Goal: Task Accomplishment & Management: Complete application form

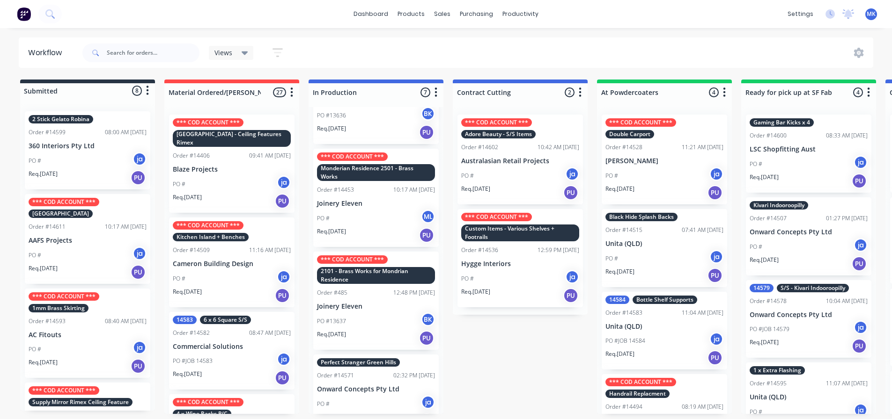
scroll to position [336, 0]
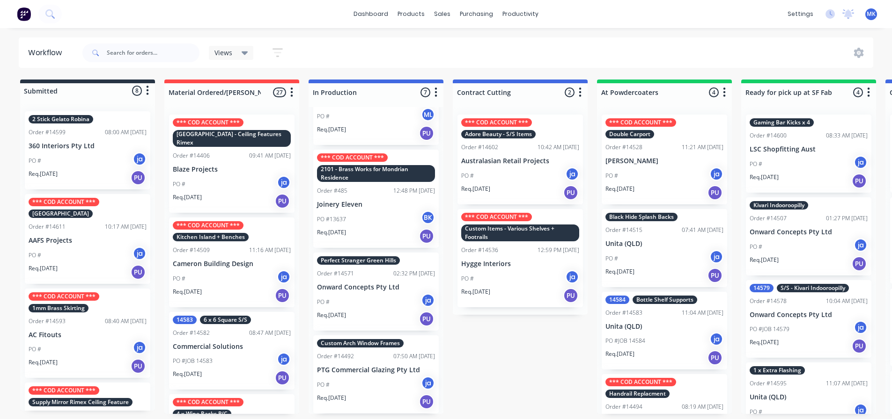
drag, startPoint x: 117, startPoint y: 334, endPoint x: 121, endPoint y: 362, distance: 28.4
click at [118, 349] on div "2 Stick Gelato Robina Order #14599 08:00 AM [DATE] 360 Interiors Pty Ltd PO # j…" at bounding box center [87, 257] width 135 height 307
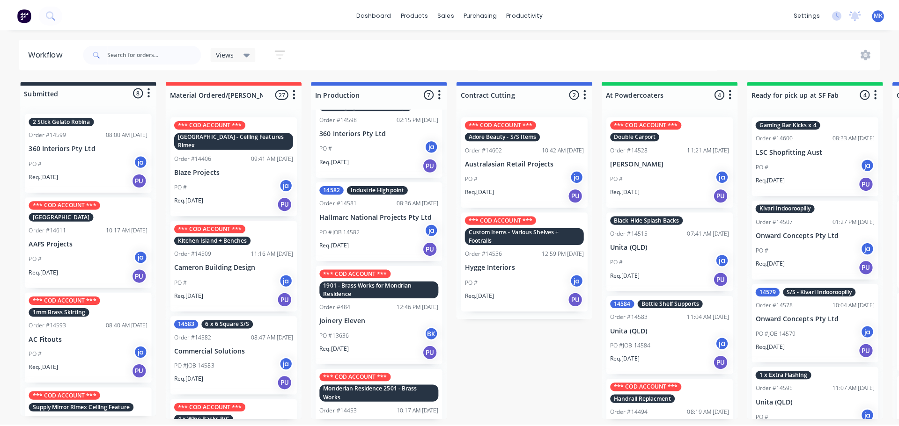
scroll to position [0, 0]
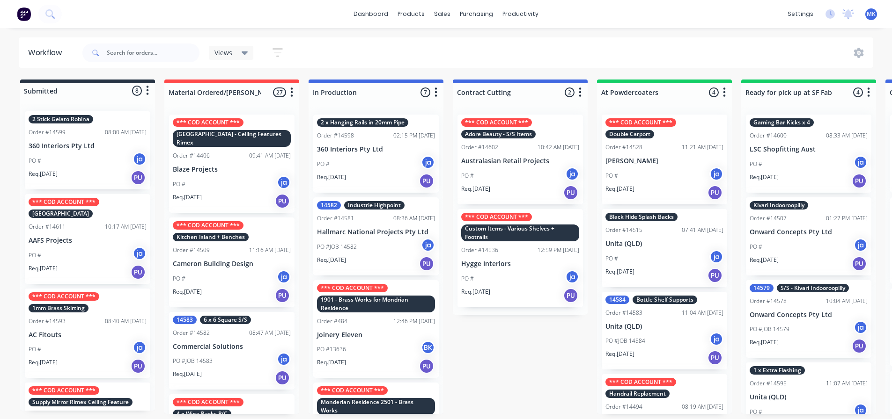
click at [508, 339] on div "Submitted 8 Status colour #273444 hex #273444 Save Cancel Summaries Total order…" at bounding box center [773, 247] width 1561 height 335
click at [445, 20] on div "sales" at bounding box center [442, 14] width 26 height 14
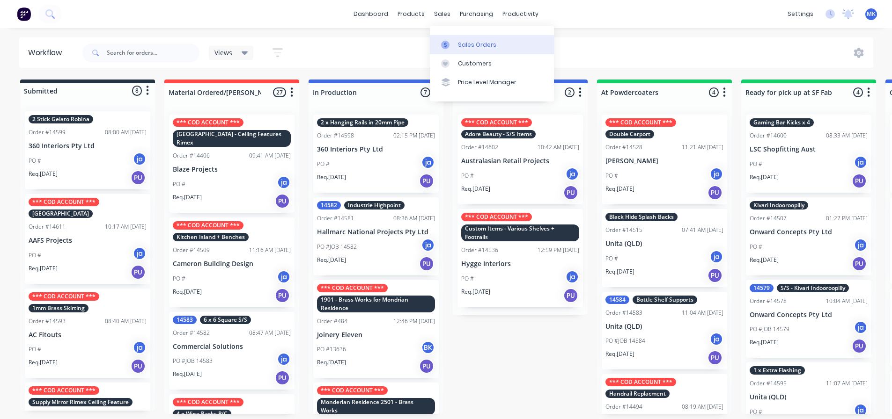
click at [453, 37] on link "Sales Orders" at bounding box center [492, 44] width 124 height 19
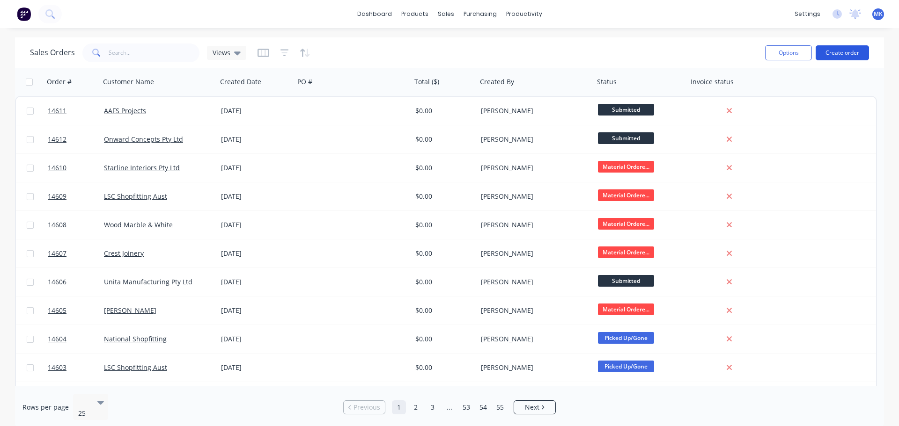
click at [839, 55] on button "Create order" at bounding box center [841, 52] width 53 height 15
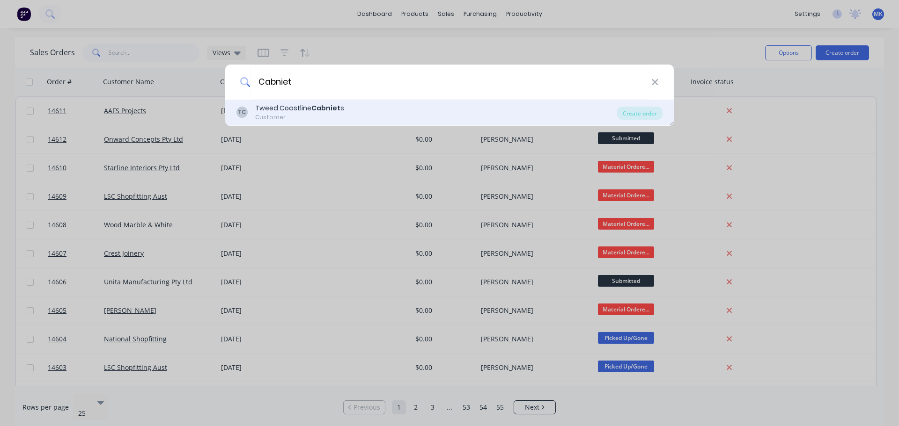
type input "Cabniet"
click at [360, 104] on div "[PERSON_NAME] Coastline Cabniet s Customer" at bounding box center [426, 112] width 381 height 18
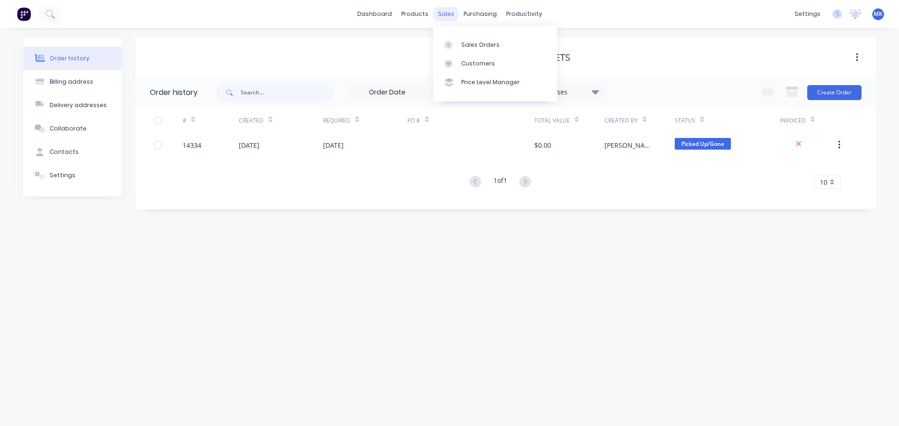
click at [445, 16] on div "sales" at bounding box center [446, 14] width 26 height 14
click at [468, 49] on link "Sales Orders" at bounding box center [495, 44] width 124 height 19
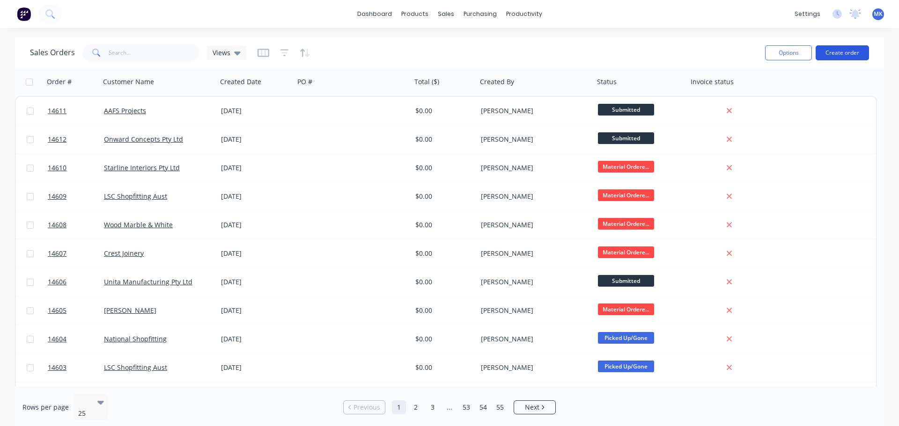
click at [832, 48] on button "Create order" at bounding box center [841, 52] width 53 height 15
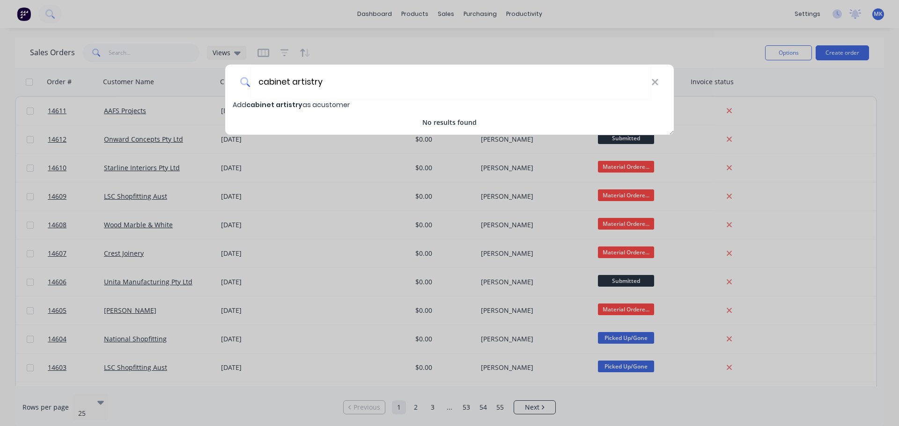
type input "cabinet artistry"
click at [283, 103] on span "cabinet artistry" at bounding box center [274, 104] width 56 height 9
select select "AU"
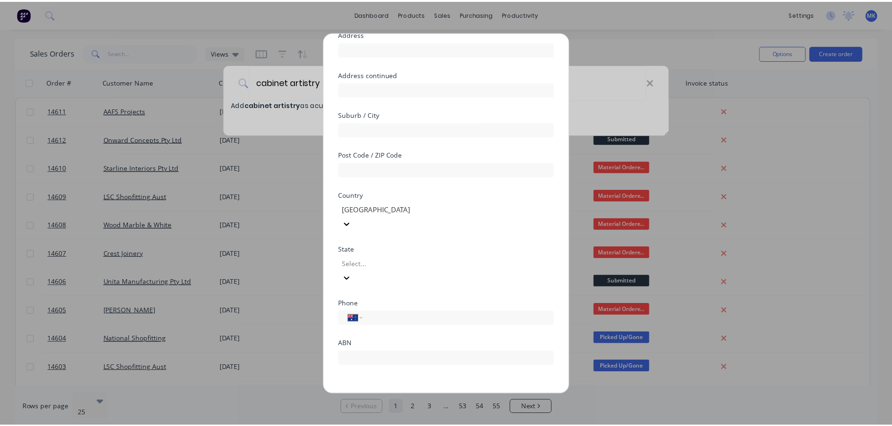
scroll to position [82, 0]
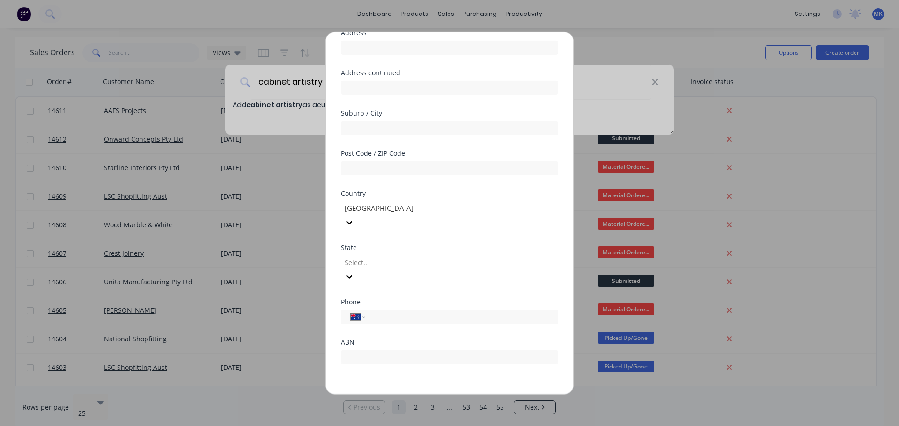
click at [417, 394] on button "Save" at bounding box center [419, 401] width 51 height 15
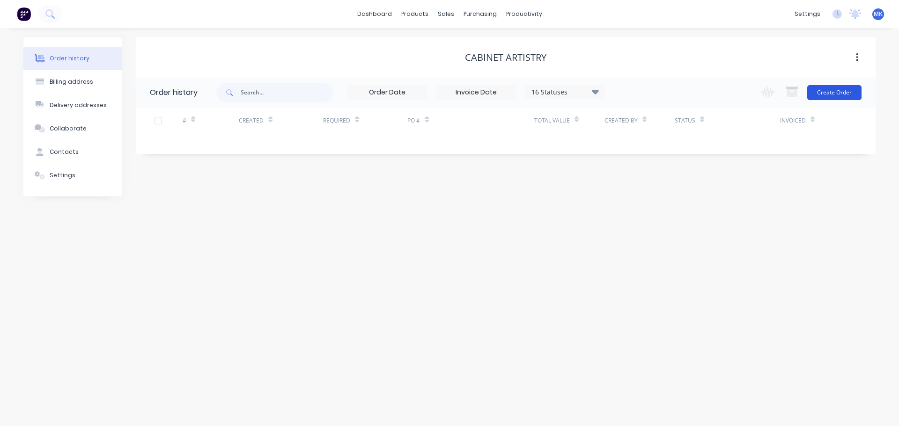
click at [839, 91] on button "Create Order" at bounding box center [834, 92] width 54 height 15
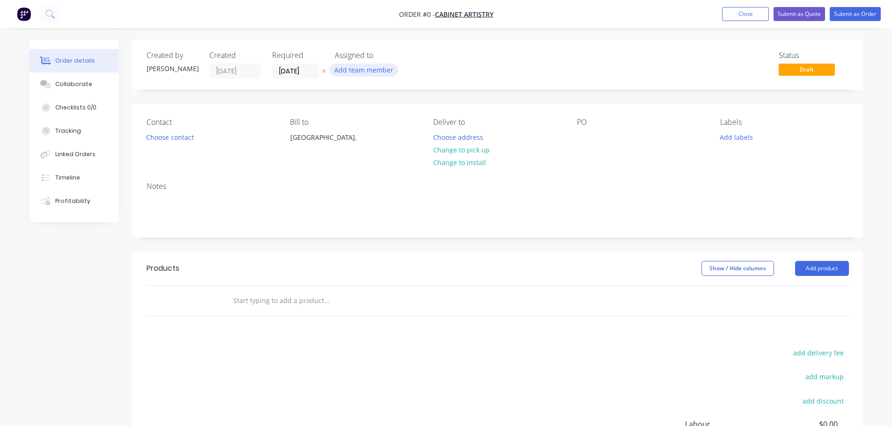
click at [360, 71] on button "Add team member" at bounding box center [363, 70] width 69 height 13
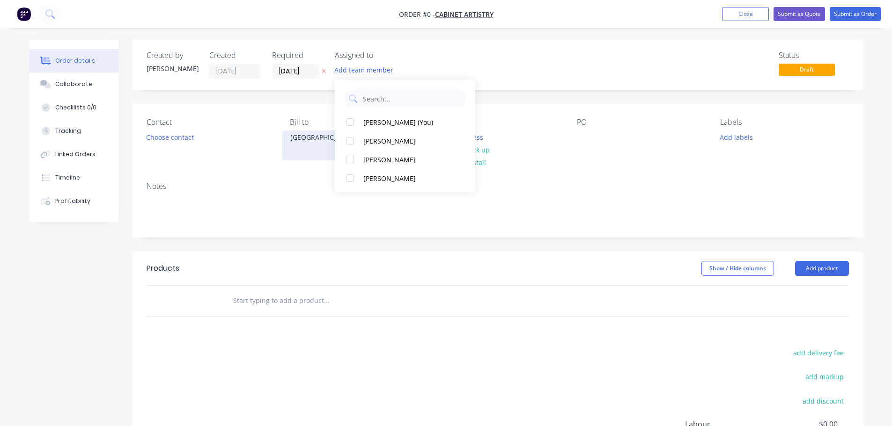
drag, startPoint x: 384, startPoint y: 156, endPoint x: 282, endPoint y: 145, distance: 103.1
click at [384, 155] on div "[PERSON_NAME]" at bounding box center [410, 160] width 94 height 10
click at [169, 138] on div "Order details Collaborate Checklists 0/0 Tracking Linked Orders Timeline Profit…" at bounding box center [446, 298] width 852 height 516
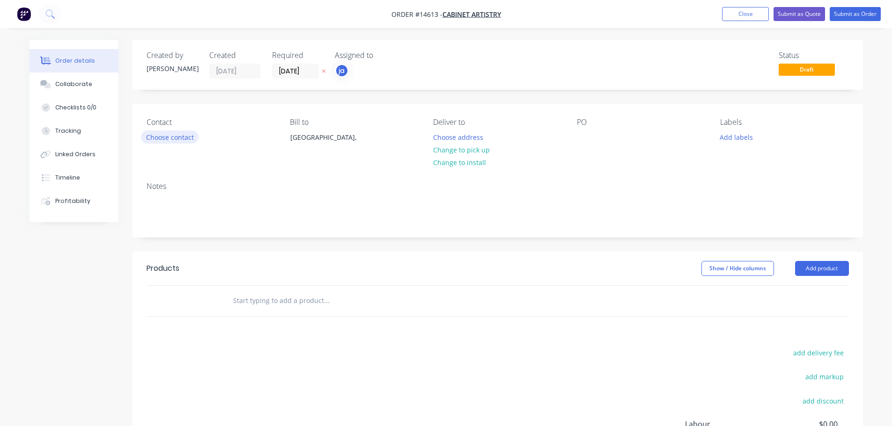
click at [169, 139] on button "Choose contact" at bounding box center [170, 137] width 58 height 13
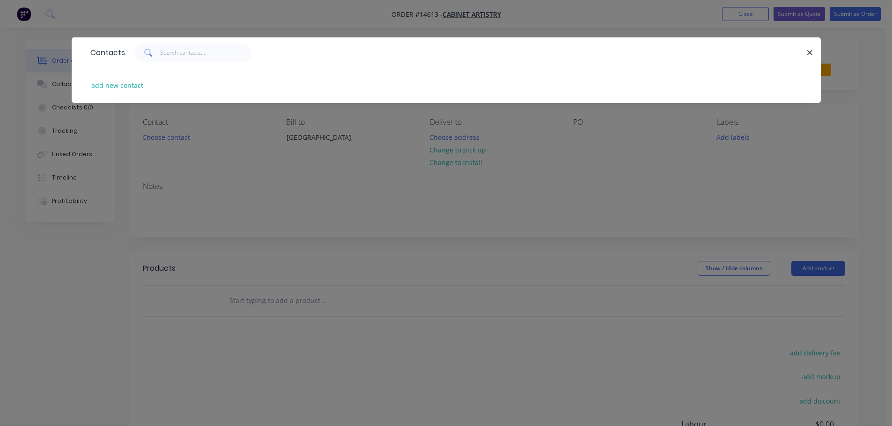
click at [231, 172] on div "Contacts add new contact" at bounding box center [446, 213] width 892 height 426
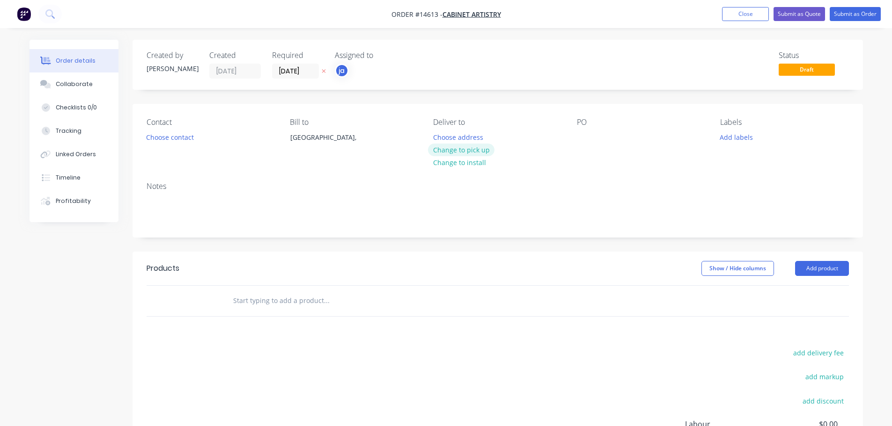
click at [484, 145] on button "Change to pick up" at bounding box center [461, 150] width 66 height 13
click at [751, 138] on button "Add labels" at bounding box center [736, 137] width 43 height 13
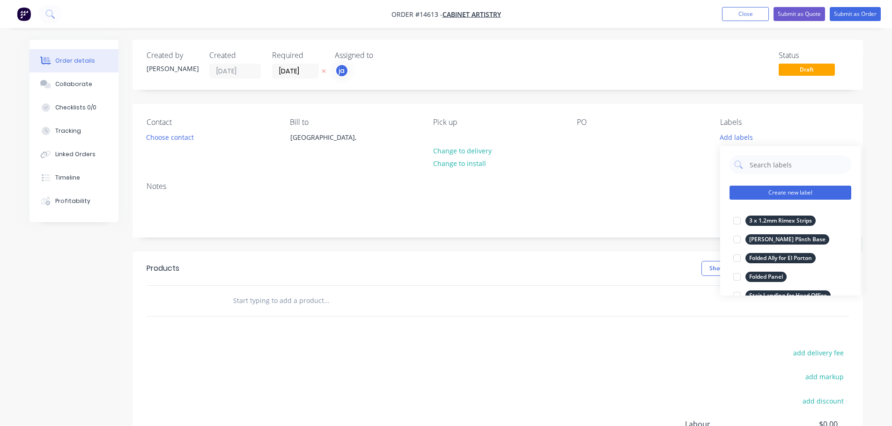
click at [767, 199] on button "Create new label" at bounding box center [790, 193] width 122 height 14
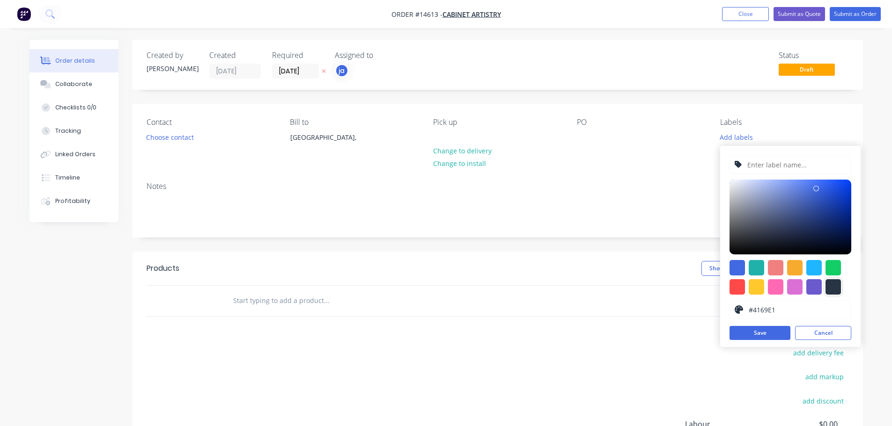
drag, startPoint x: 833, startPoint y: 284, endPoint x: 822, endPoint y: 281, distance: 11.5
click at [833, 283] on div at bounding box center [832, 286] width 15 height 15
type input "#273444"
click at [773, 171] on input "text" at bounding box center [796, 165] width 100 height 18
paste input "S/S for Ute"
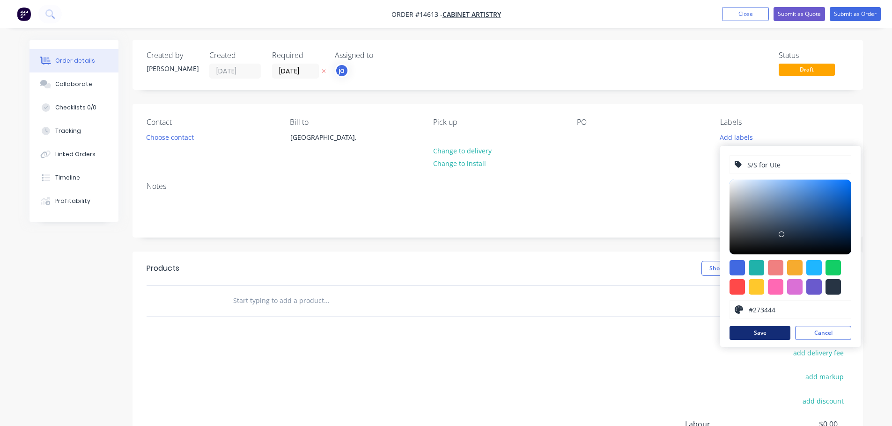
type input "S/S for Ute"
click at [757, 336] on button "Save" at bounding box center [759, 333] width 61 height 14
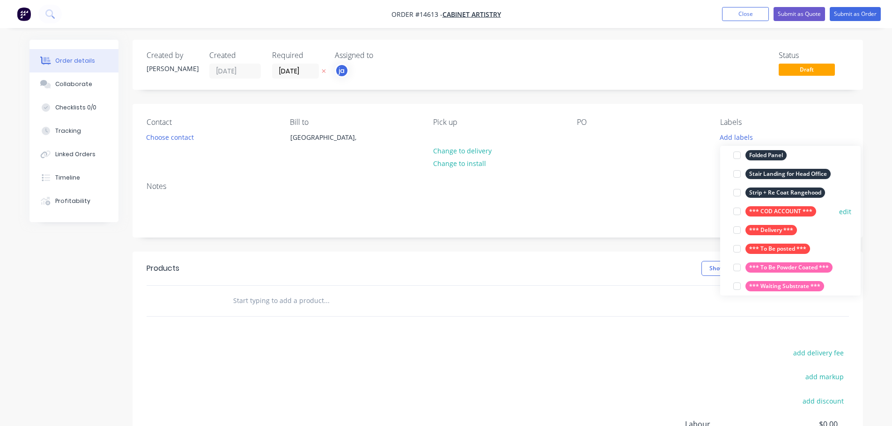
click at [792, 209] on div "*** COD ACCOUNT ***" at bounding box center [780, 211] width 71 height 10
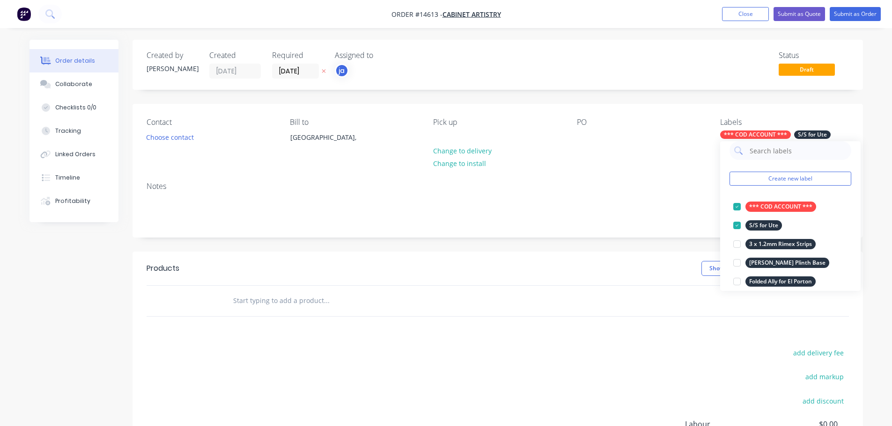
click at [254, 298] on input "text" at bounding box center [326, 301] width 187 height 19
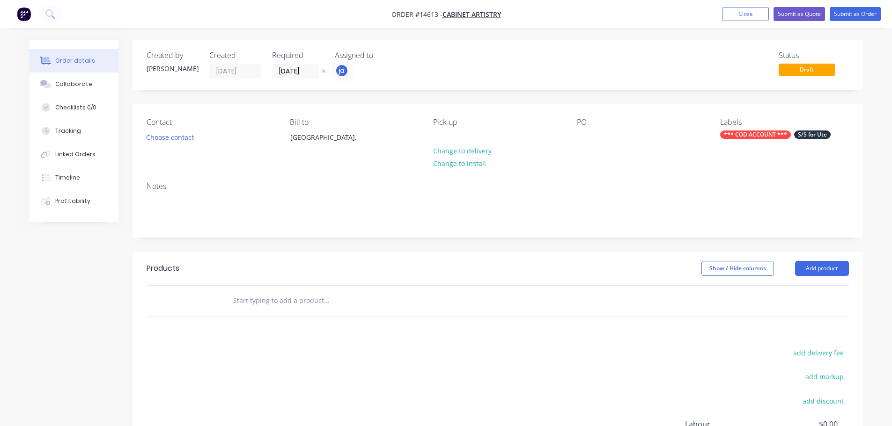
paste input "S/S for Ute"
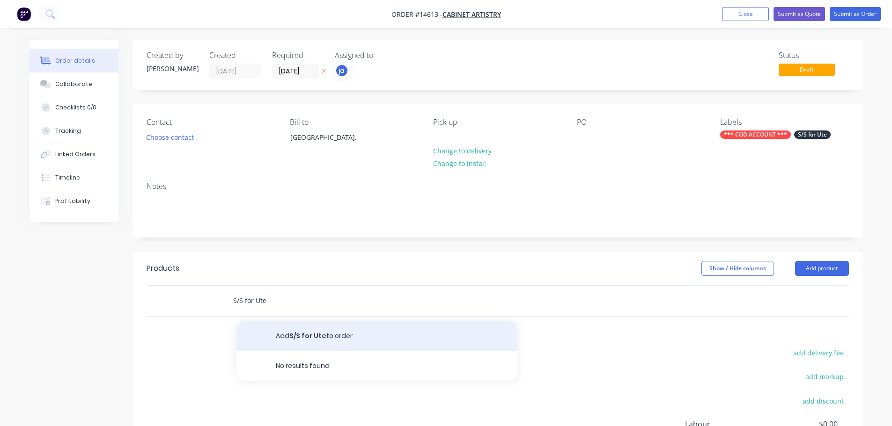
type input "S/S for Ute"
click at [278, 325] on button "Add S/S for Ute to order" at bounding box center [376, 337] width 281 height 30
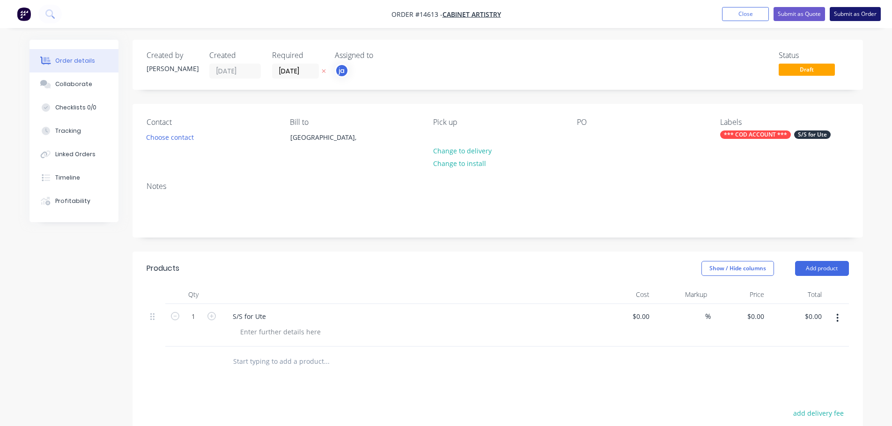
click at [845, 9] on button "Submit as Order" at bounding box center [855, 14] width 51 height 14
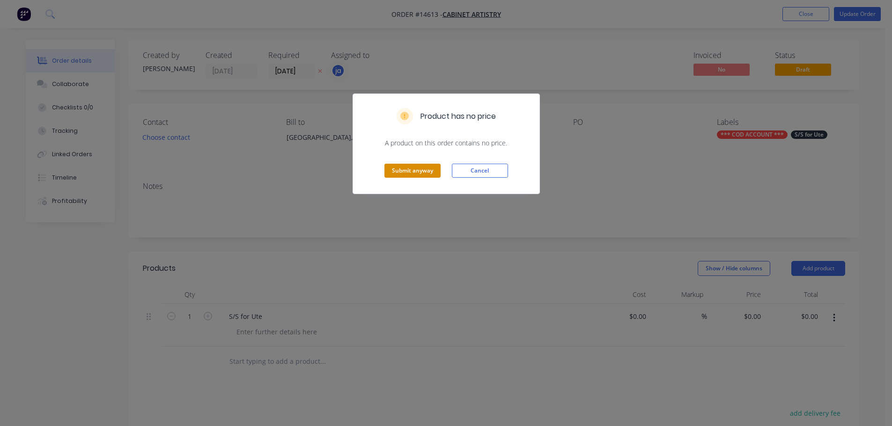
click at [421, 176] on button "Submit anyway" at bounding box center [412, 171] width 56 height 14
